Goal: Use online tool/utility: Use online tool/utility

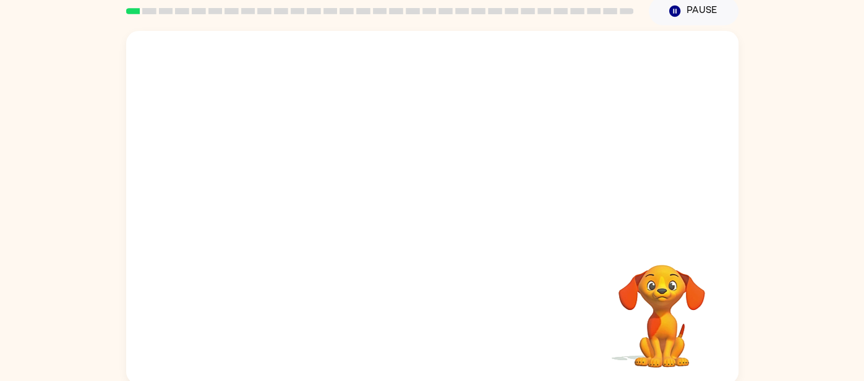
scroll to position [49, 0]
click at [397, 150] on video "Your browser must support playing .mp4 files to use Literably. Please try using…" at bounding box center [432, 137] width 612 height 208
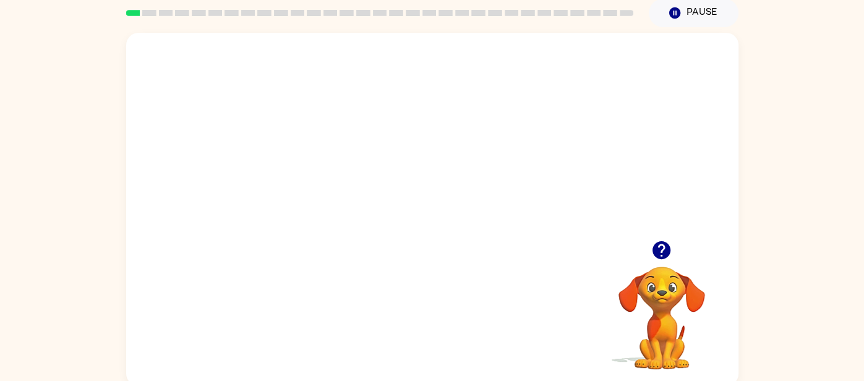
click at [397, 150] on video "Your browser must support playing .mp4 files to use Literably. Please try using…" at bounding box center [432, 137] width 612 height 208
click at [482, 186] on video "Your browser must support playing .mp4 files to use Literably. Please try using…" at bounding box center [432, 137] width 612 height 208
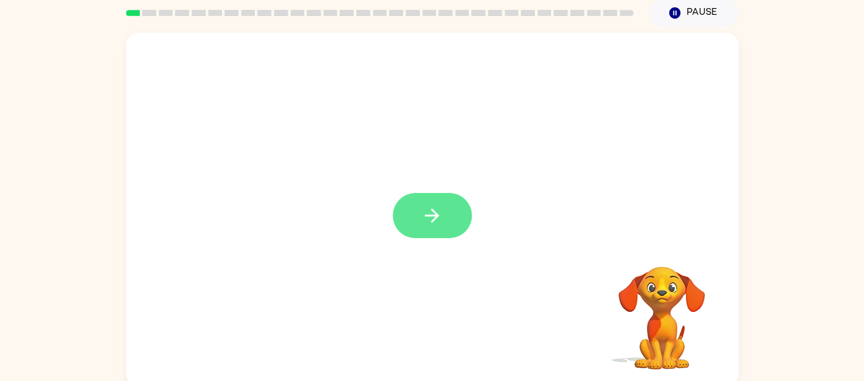
click at [453, 212] on button "button" at bounding box center [432, 215] width 79 height 45
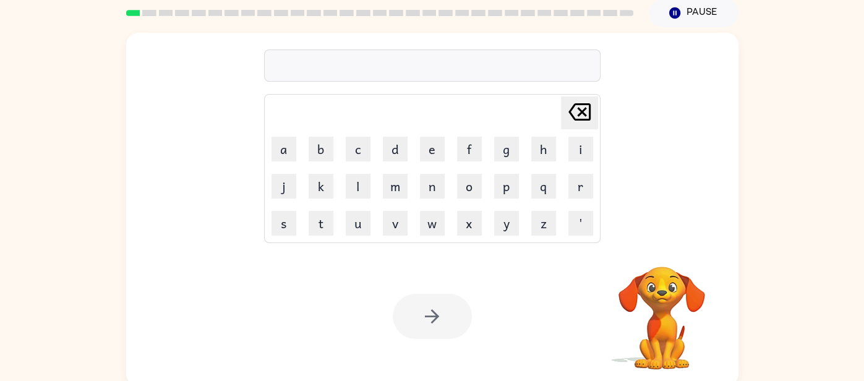
click at [414, 250] on div "Your browser must support playing .mp4 files to use Literably. Please try using…" at bounding box center [432, 316] width 612 height 139
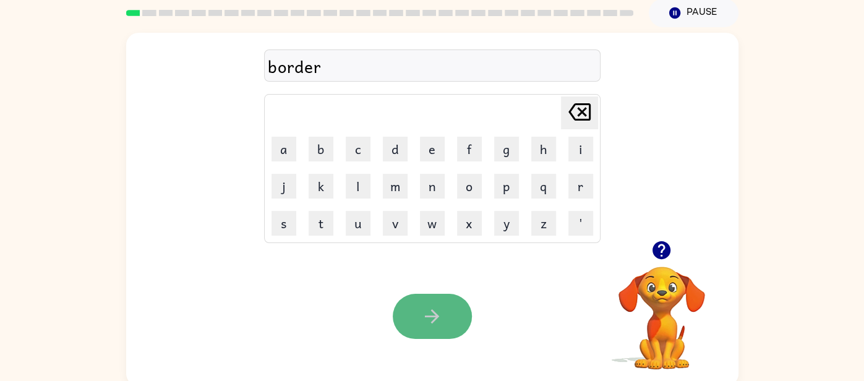
click at [438, 322] on icon "button" at bounding box center [432, 316] width 22 height 22
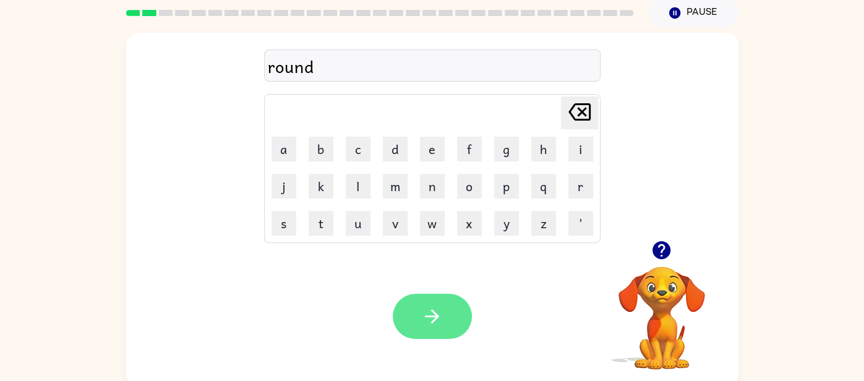
click at [414, 333] on button "button" at bounding box center [432, 316] width 79 height 45
click at [448, 306] on button "button" at bounding box center [432, 316] width 79 height 45
click at [424, 303] on button "button" at bounding box center [432, 316] width 79 height 45
click at [426, 320] on icon "button" at bounding box center [432, 316] width 22 height 22
click at [433, 330] on button "button" at bounding box center [432, 316] width 79 height 45
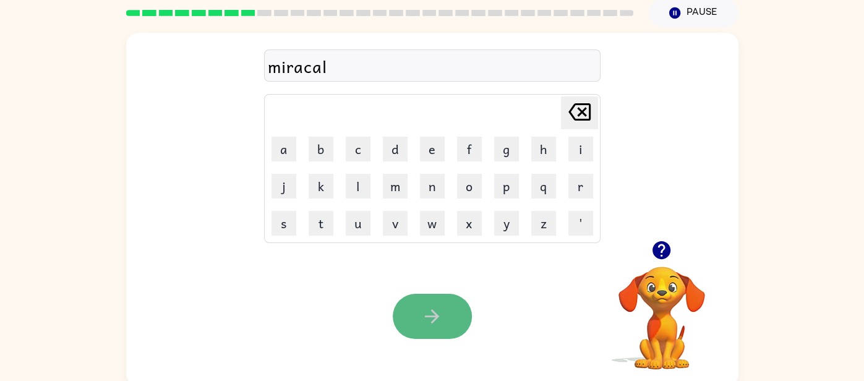
click at [438, 322] on icon "button" at bounding box center [432, 316] width 22 height 22
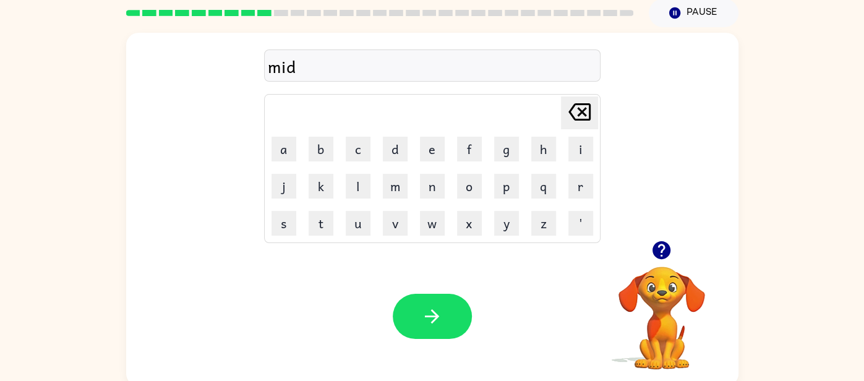
scroll to position [53, 0]
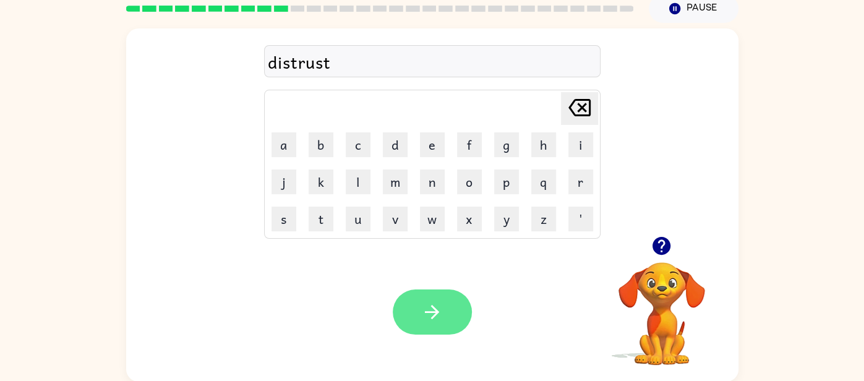
click at [432, 332] on button "button" at bounding box center [432, 311] width 79 height 45
click at [440, 314] on div at bounding box center [432, 311] width 79 height 45
click at [429, 306] on icon "button" at bounding box center [432, 312] width 22 height 22
click at [413, 333] on button "button" at bounding box center [432, 311] width 79 height 45
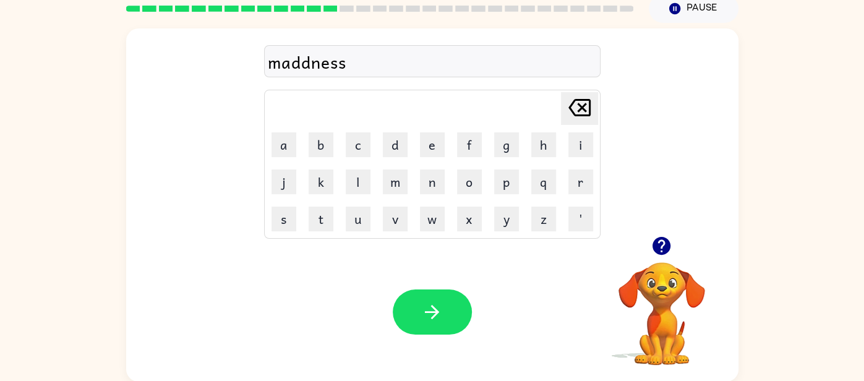
click at [436, 343] on div "Your browser must support playing .mp4 files to use Literably. Please try using…" at bounding box center [432, 311] width 612 height 139
click at [425, 311] on icon "button" at bounding box center [432, 312] width 14 height 14
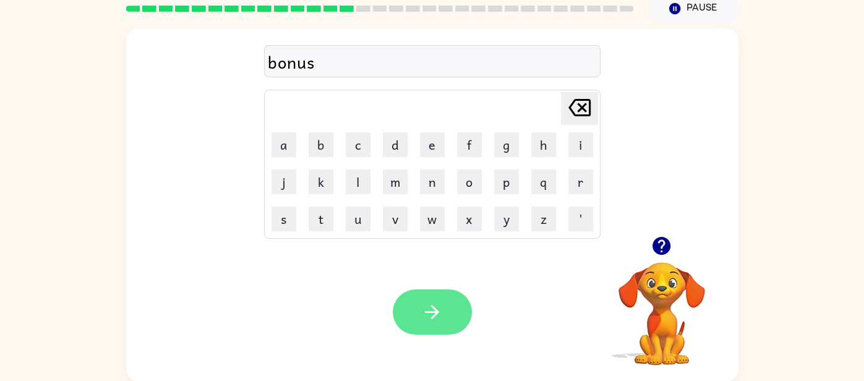
click at [403, 311] on button "button" at bounding box center [432, 311] width 79 height 45
click at [436, 319] on icon "button" at bounding box center [432, 312] width 22 height 22
click at [438, 310] on icon "button" at bounding box center [432, 312] width 22 height 22
click at [438, 314] on icon "button" at bounding box center [432, 312] width 22 height 22
click at [433, 311] on icon "button" at bounding box center [432, 312] width 14 height 14
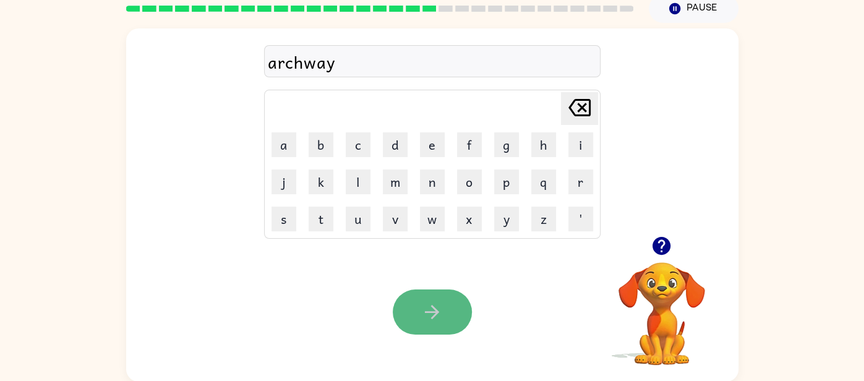
click at [430, 315] on icon "button" at bounding box center [432, 312] width 22 height 22
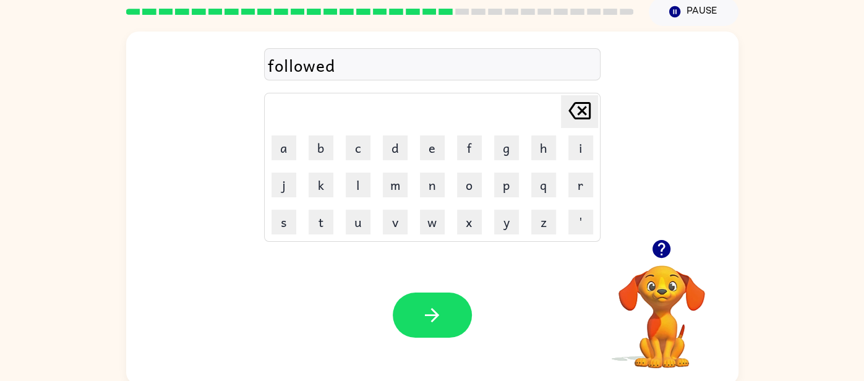
scroll to position [38, 0]
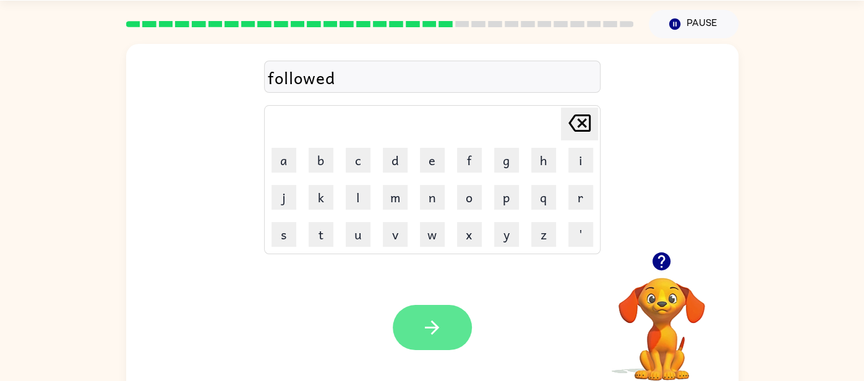
click at [424, 313] on button "button" at bounding box center [432, 327] width 79 height 45
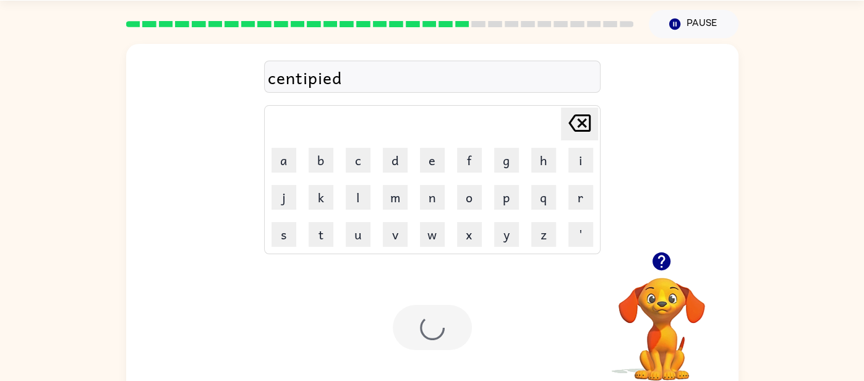
click at [444, 309] on div at bounding box center [432, 327] width 79 height 45
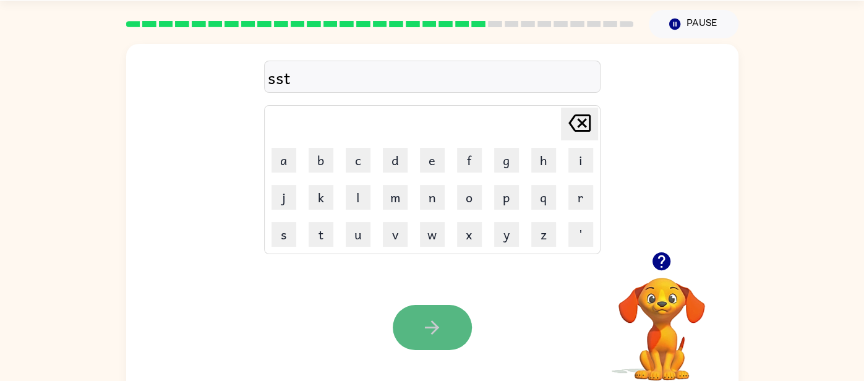
click at [430, 311] on button "button" at bounding box center [432, 327] width 79 height 45
click at [435, 339] on button "button" at bounding box center [432, 327] width 79 height 45
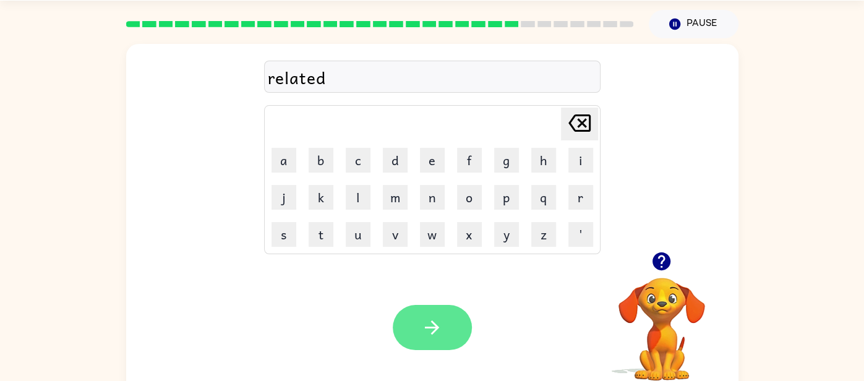
click at [424, 342] on button "button" at bounding box center [432, 327] width 79 height 45
click at [440, 328] on icon "button" at bounding box center [432, 328] width 22 height 22
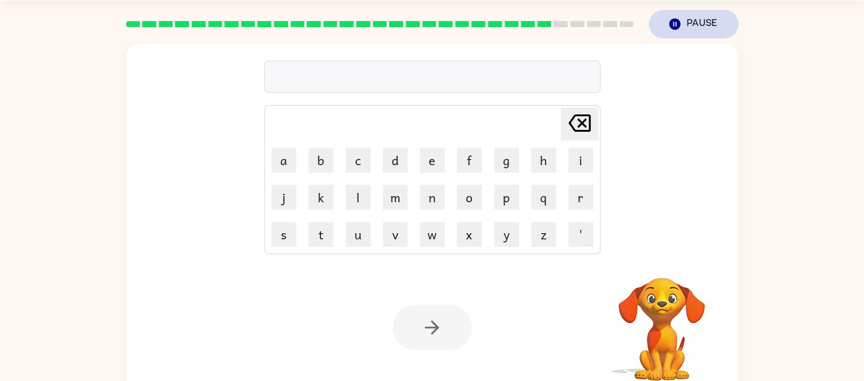
click at [689, 25] on button "Pause Pause" at bounding box center [694, 24] width 90 height 28
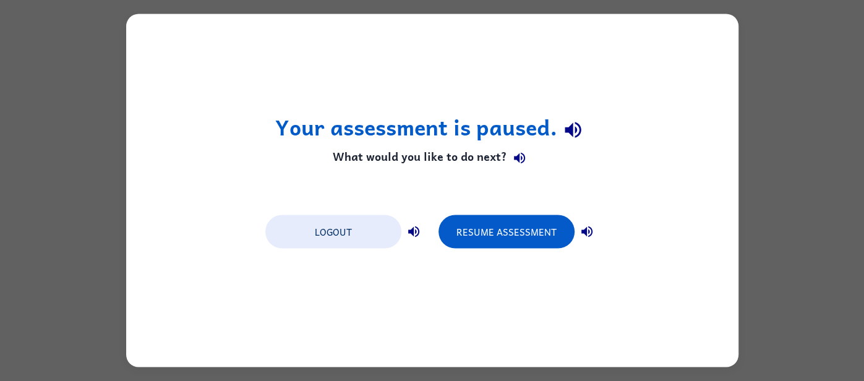
scroll to position [0, 0]
